Goal: Communication & Community: Share content

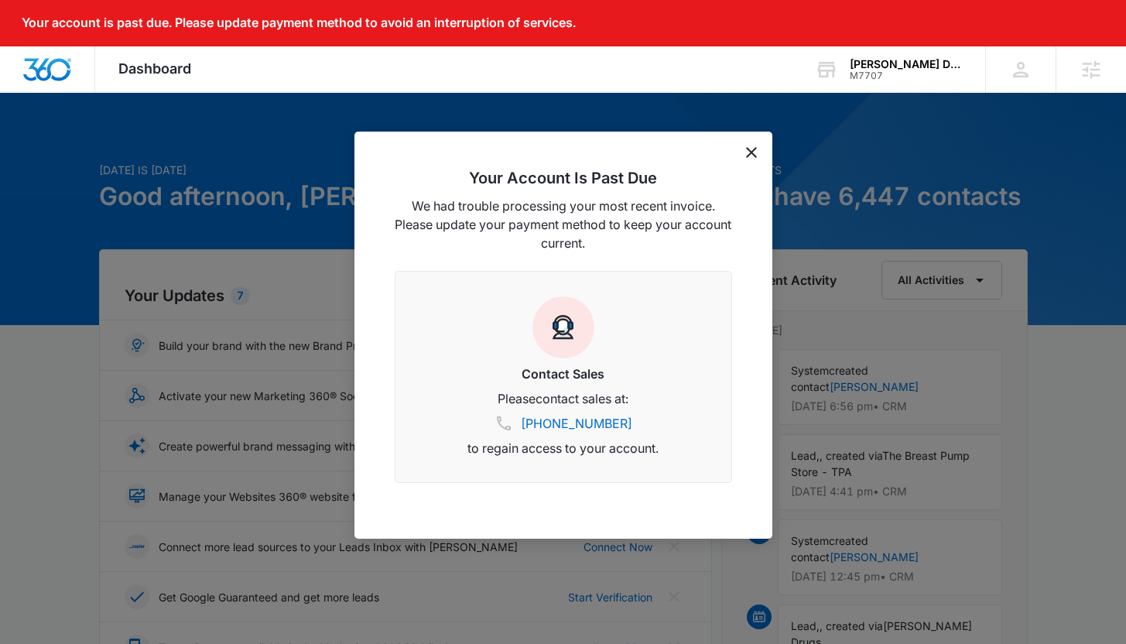
click at [750, 162] on div "Your Account Is Past Due We had trouble processing your most recent invoice. Pl…" at bounding box center [563, 335] width 418 height 407
click at [748, 157] on icon "dismiss this dialog" at bounding box center [751, 152] width 11 height 11
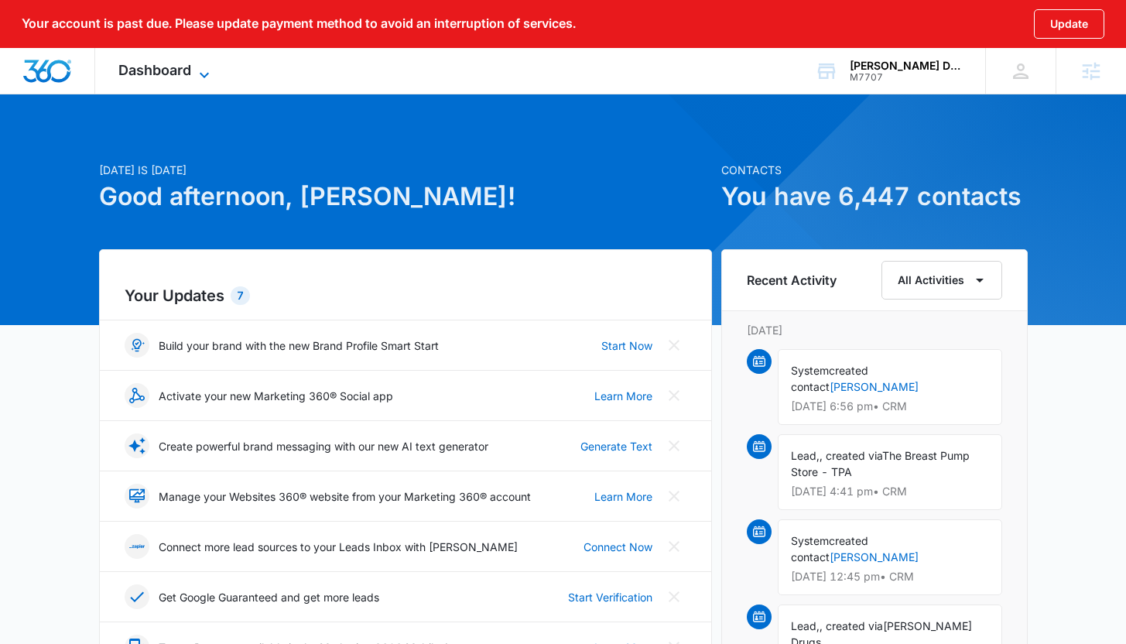
click at [172, 70] on span "Dashboard" at bounding box center [154, 70] width 73 height 16
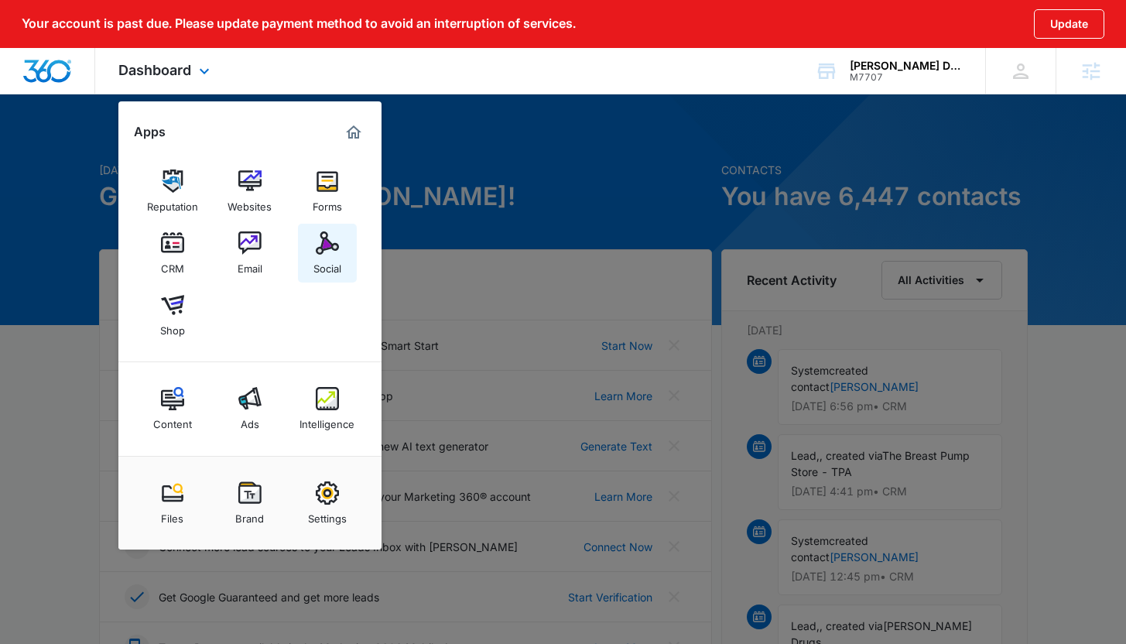
click at [337, 258] on div "Social" at bounding box center [327, 265] width 28 height 20
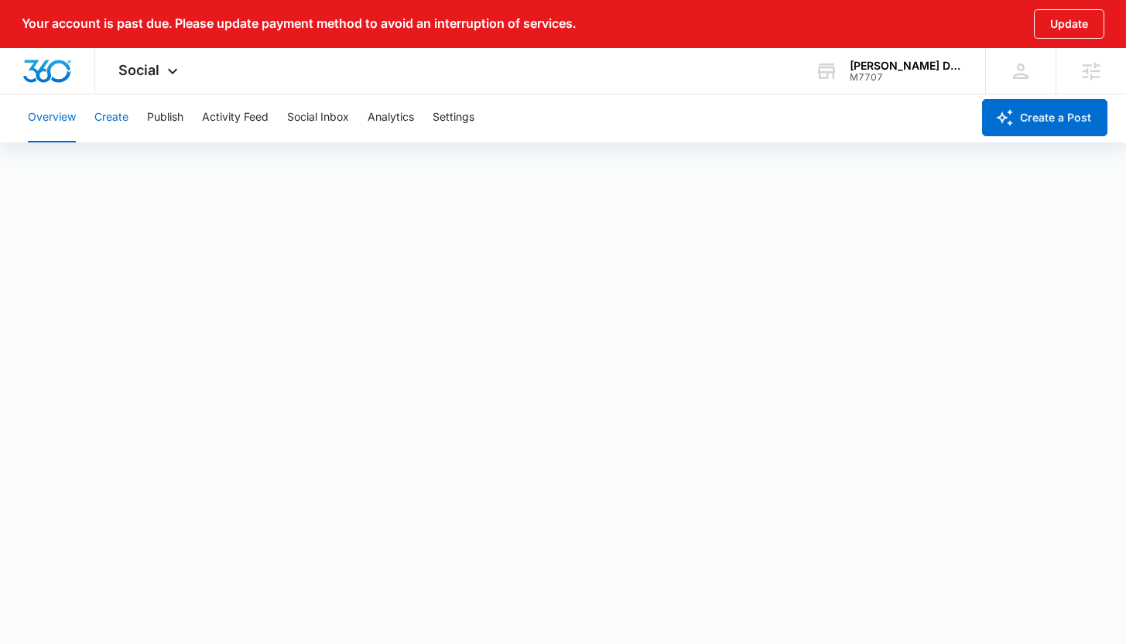
click at [121, 115] on button "Create" at bounding box center [111, 118] width 34 height 50
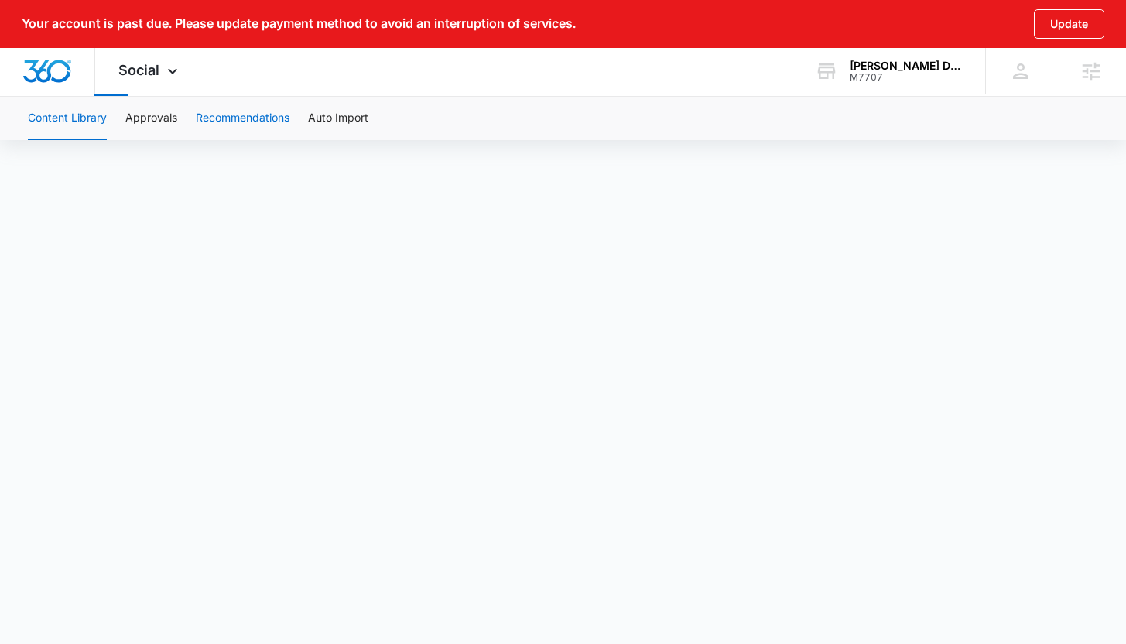
scroll to position [57, 0]
